Goal: Transaction & Acquisition: Purchase product/service

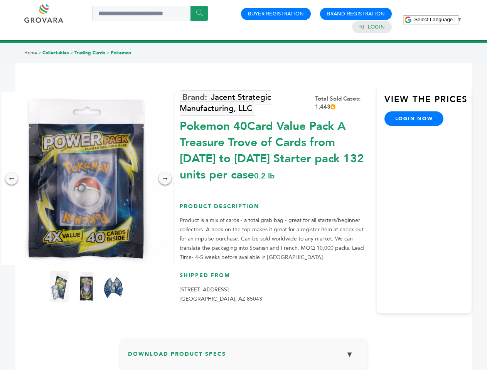
click at [438, 19] on span "Select Language" at bounding box center [433, 20] width 39 height 6
click at [86, 179] on img at bounding box center [87, 179] width 174 height 174
click at [0, 0] on div "×" at bounding box center [0, 0] width 0 height 0
click at [165, 179] on div "→" at bounding box center [165, 178] width 12 height 12
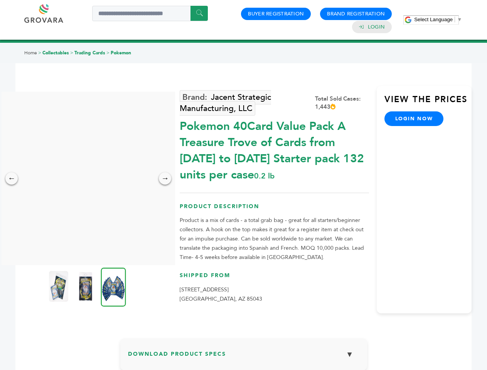
click at [59, 287] on img at bounding box center [58, 286] width 19 height 31
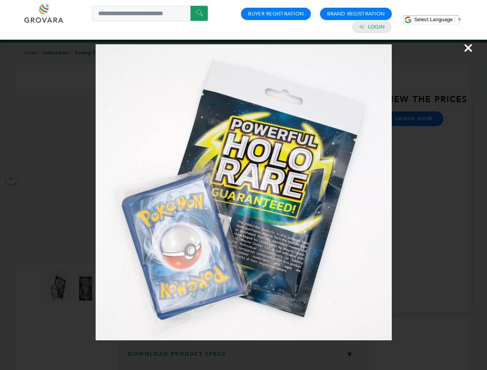
click at [86, 287] on div "×" at bounding box center [243, 185] width 487 height 370
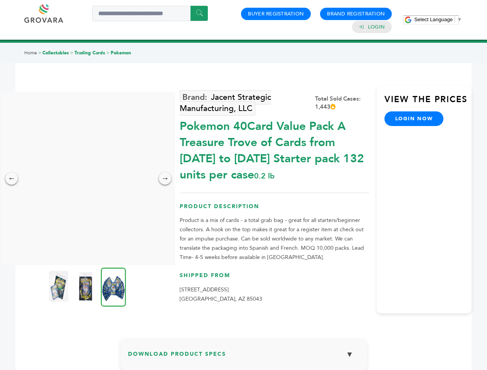
click at [113, 287] on img at bounding box center [113, 287] width 25 height 39
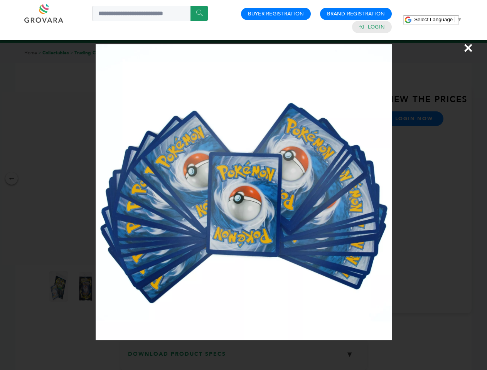
click at [244, 358] on div "×" at bounding box center [243, 185] width 487 height 370
